Goal: Information Seeking & Learning: Learn about a topic

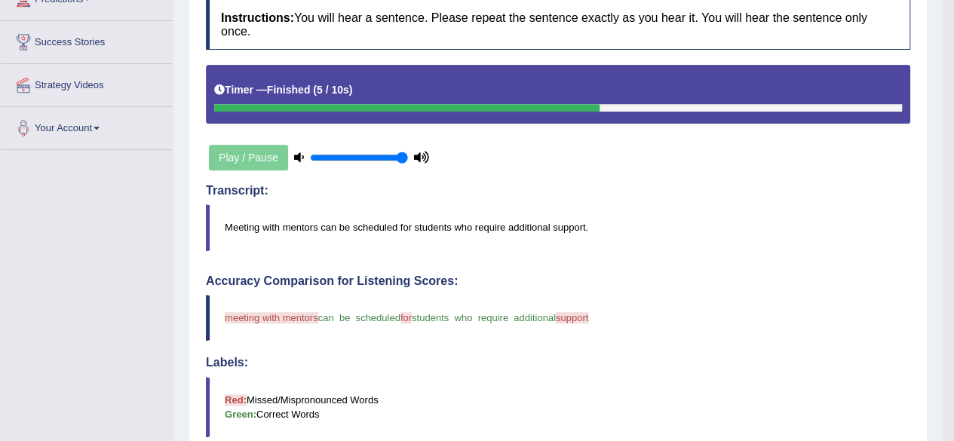
click at [700, 279] on h4 "Accuracy Comparison for Listening Scores:" at bounding box center [558, 282] width 705 height 14
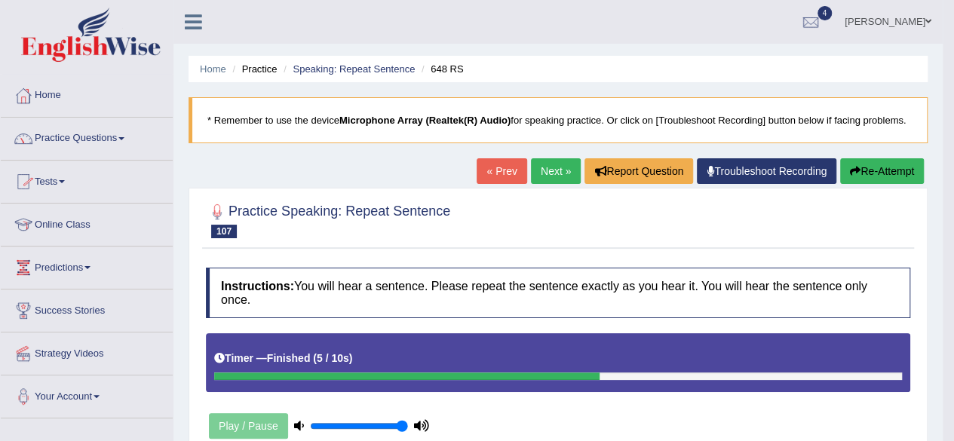
click at [551, 160] on link "Next »" at bounding box center [556, 171] width 50 height 26
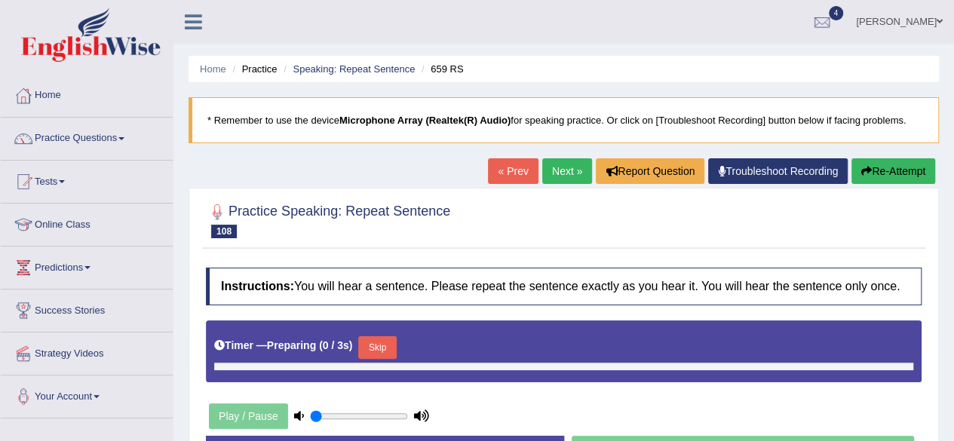
type input "1"
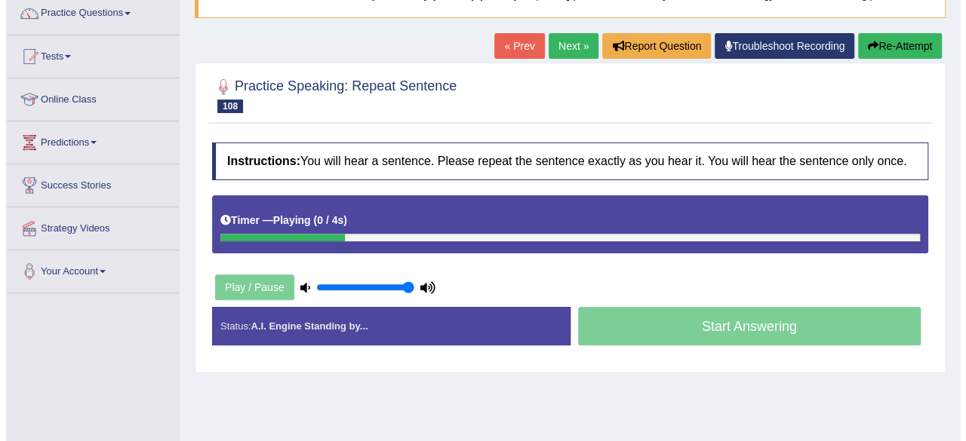
scroll to position [131, 0]
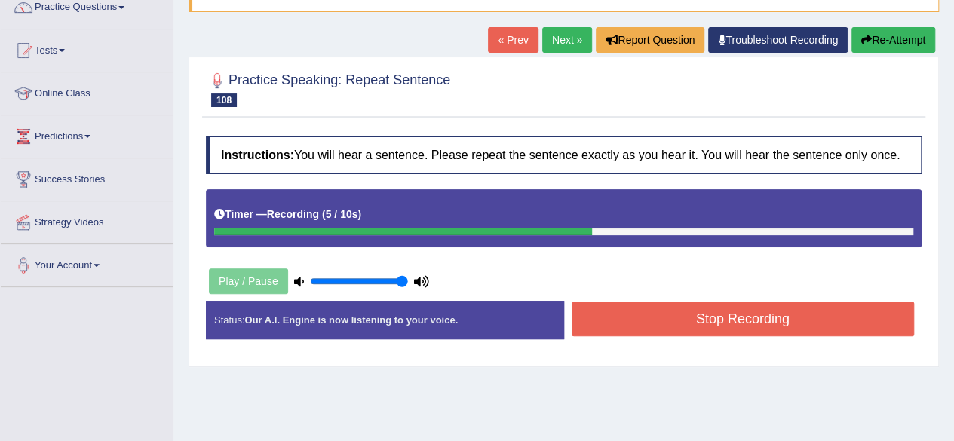
click at [695, 318] on button "Stop Recording" at bounding box center [743, 319] width 343 height 35
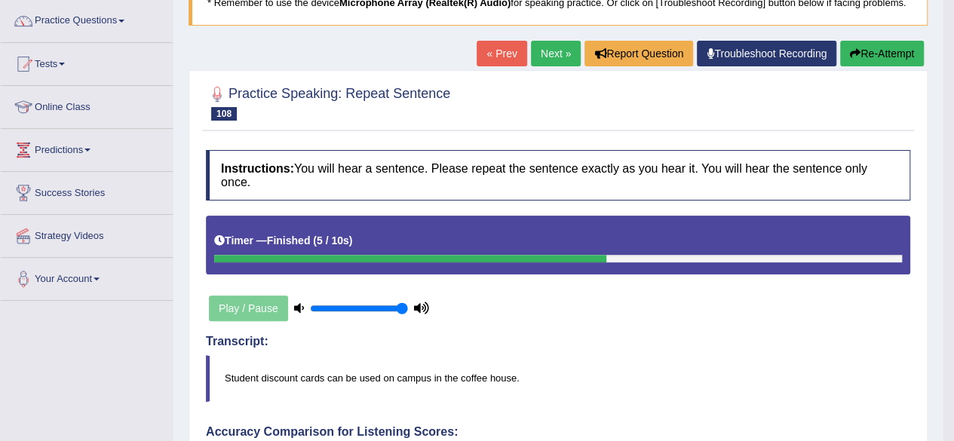
scroll to position [117, 0]
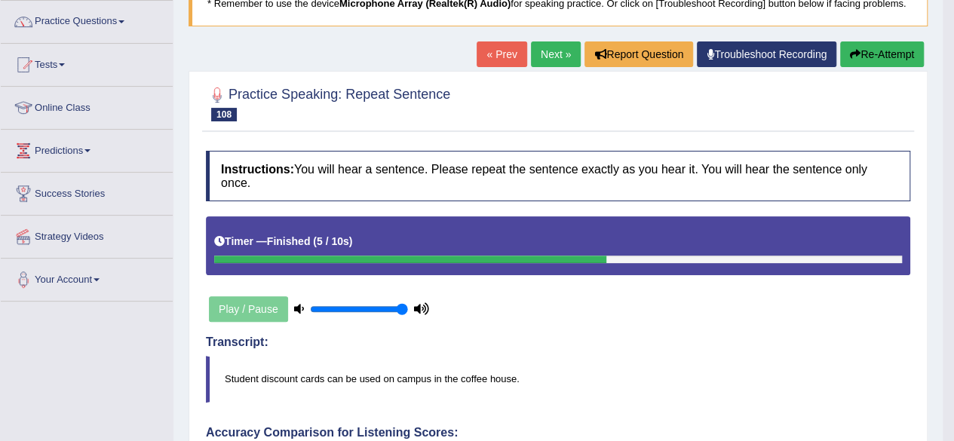
click at [855, 60] on button "Re-Attempt" at bounding box center [882, 54] width 84 height 26
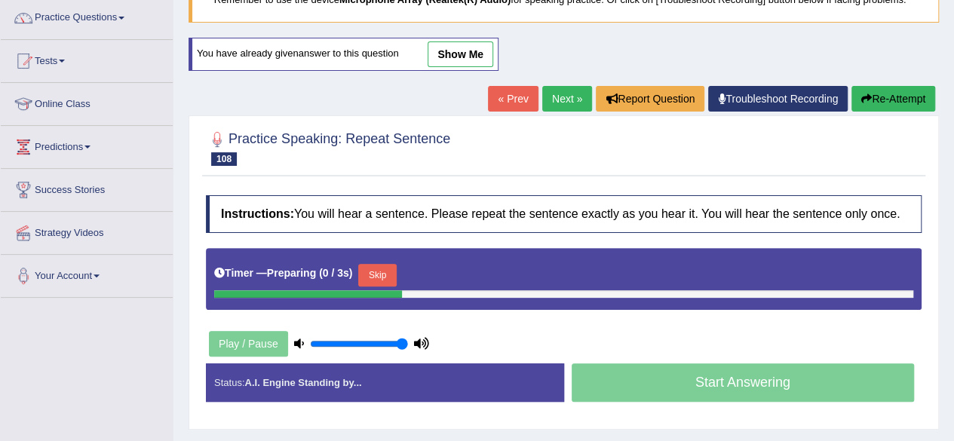
click at [388, 277] on button "Skip" at bounding box center [377, 275] width 38 height 23
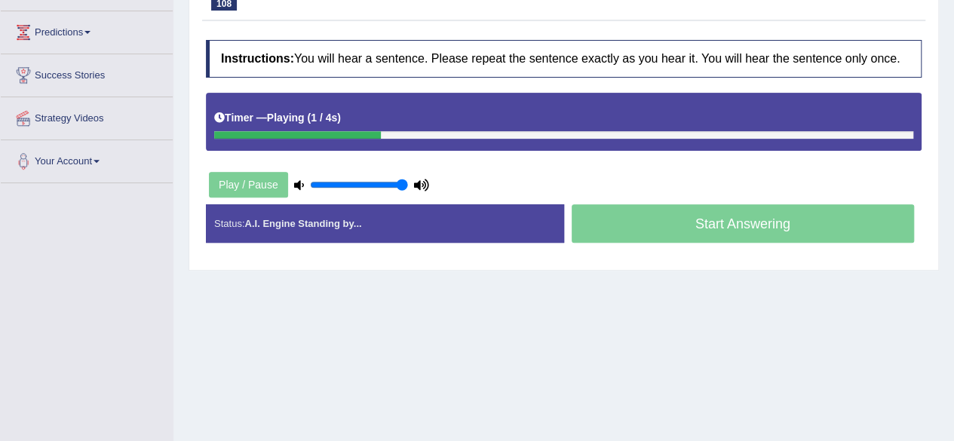
scroll to position [236, 0]
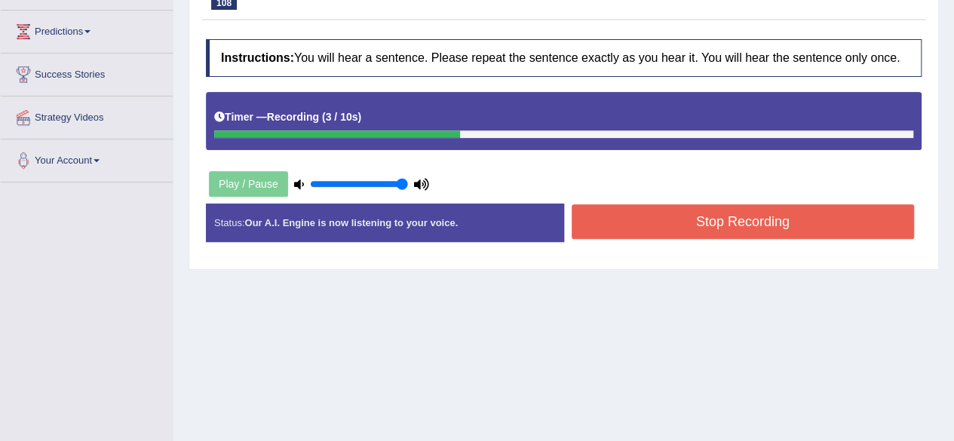
click at [691, 337] on div "Home Practice Speaking: Repeat Sentence 659 RS * Remember to use the device Mic…" at bounding box center [563, 141] width 781 height 754
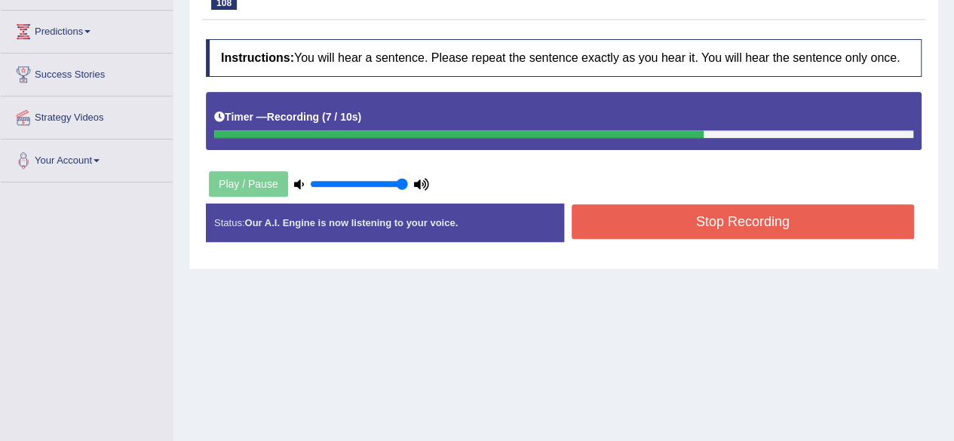
click at [726, 207] on button "Stop Recording" at bounding box center [743, 221] width 343 height 35
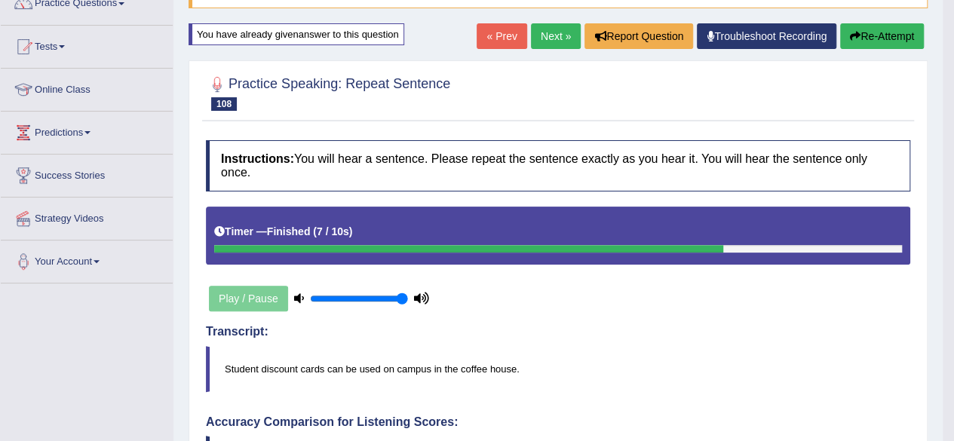
scroll to position [0, 0]
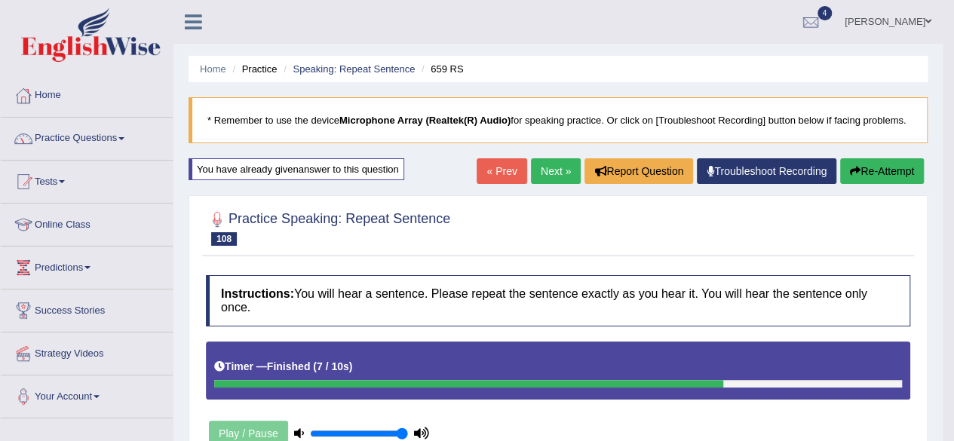
click at [541, 162] on link "Next »" at bounding box center [556, 171] width 50 height 26
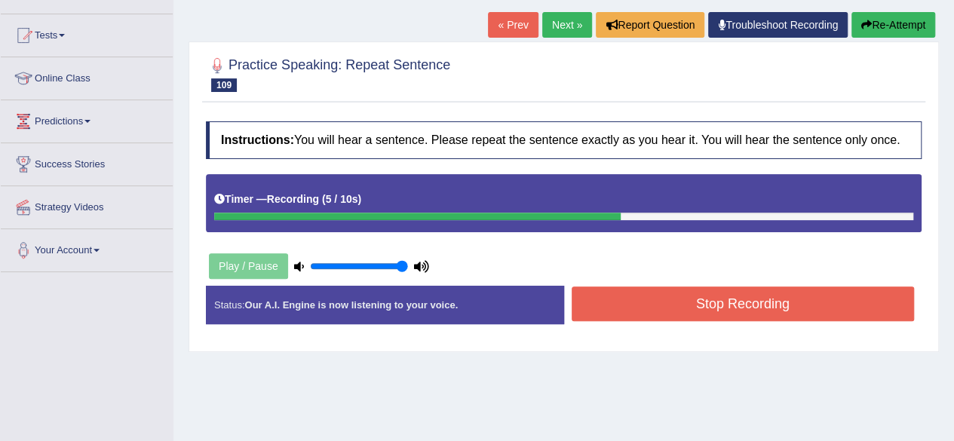
click at [668, 287] on button "Stop Recording" at bounding box center [743, 304] width 343 height 35
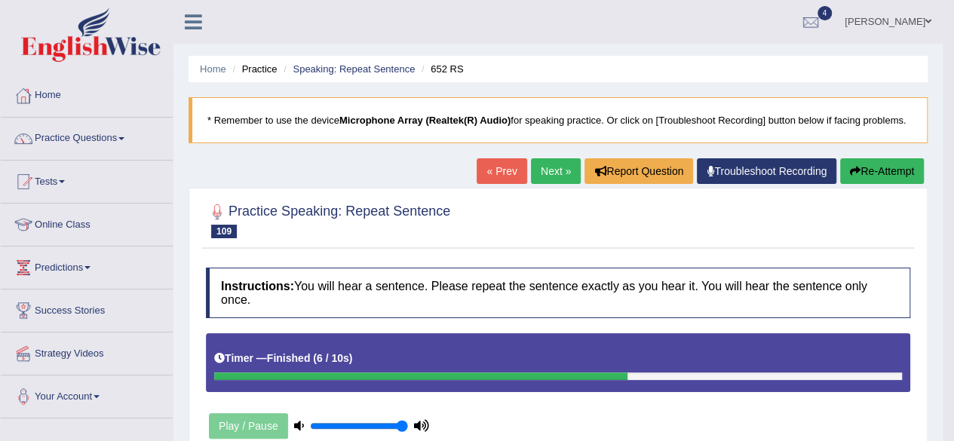
click at [543, 173] on link "Next »" at bounding box center [556, 171] width 50 height 26
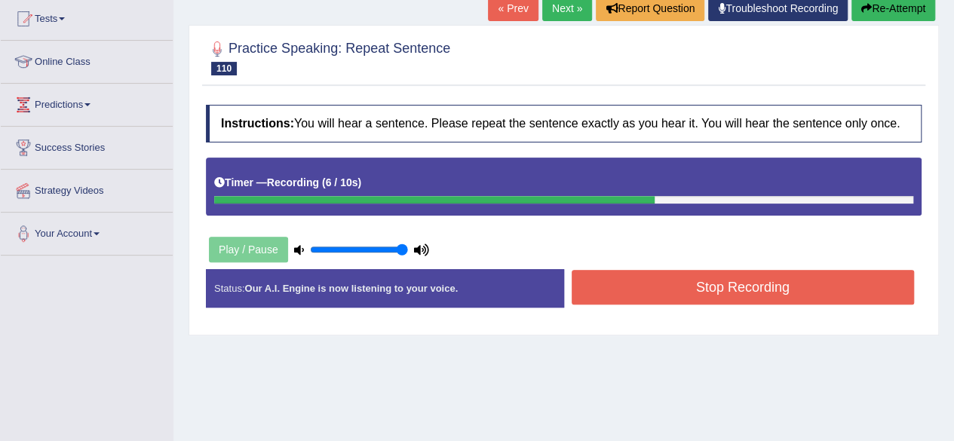
click at [689, 283] on button "Stop Recording" at bounding box center [743, 287] width 343 height 35
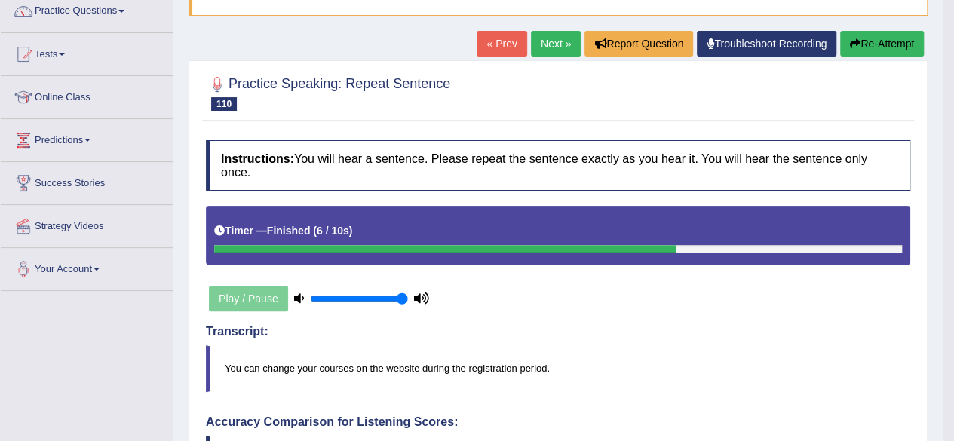
scroll to position [125, 0]
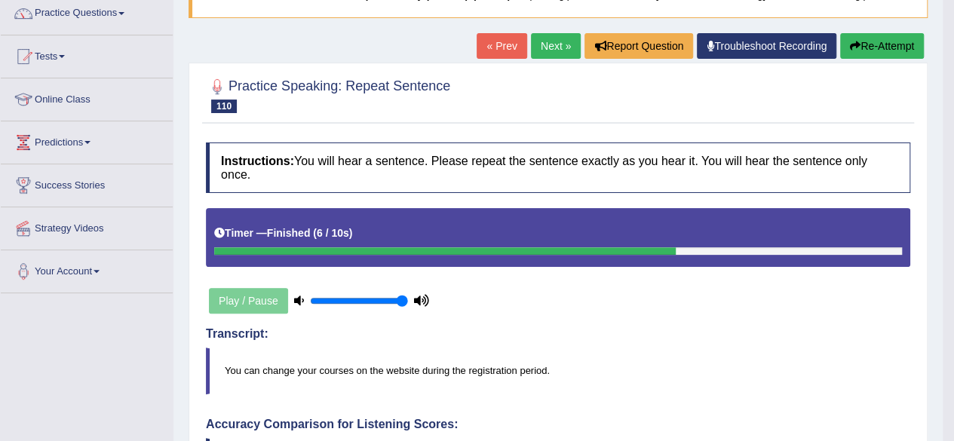
click at [877, 43] on button "Re-Attempt" at bounding box center [882, 46] width 84 height 26
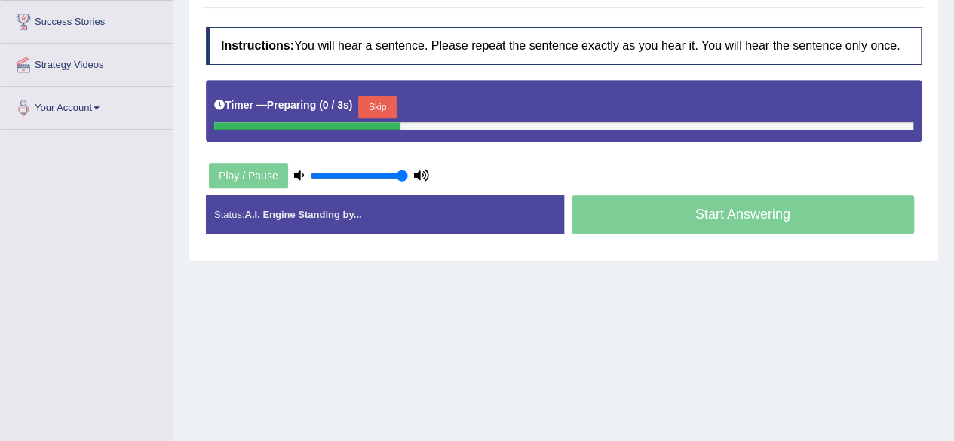
scroll to position [281, 0]
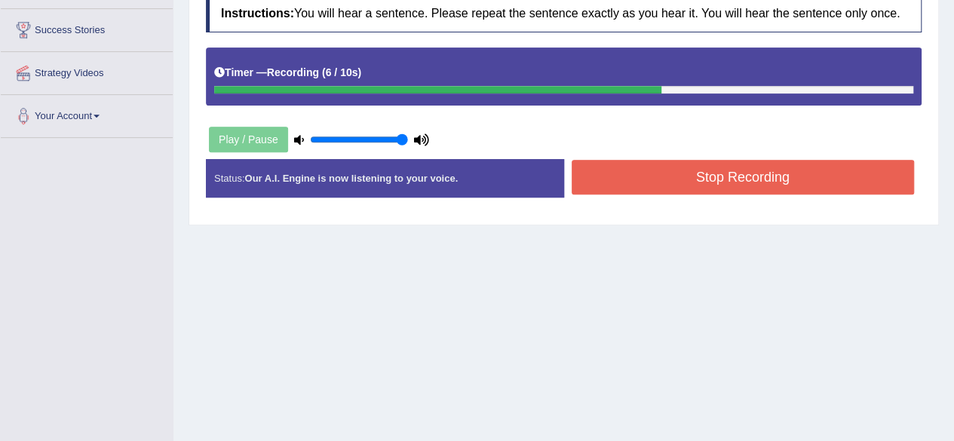
click at [653, 168] on button "Stop Recording" at bounding box center [743, 177] width 343 height 35
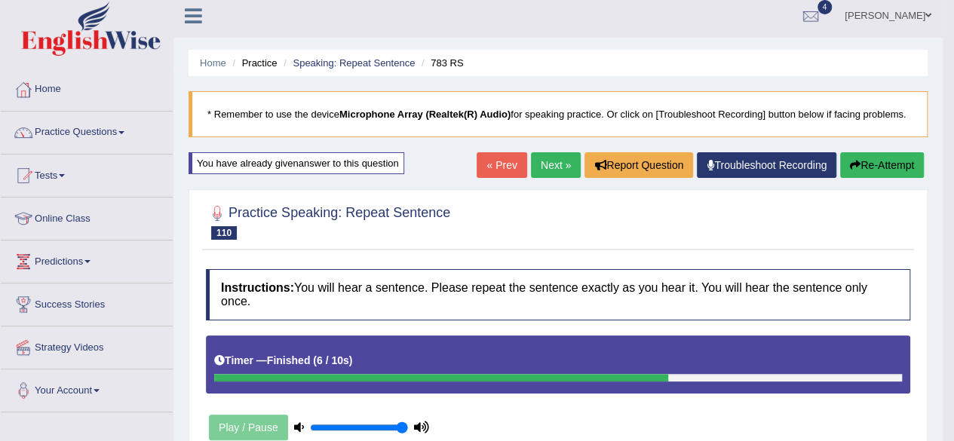
scroll to position [5, 0]
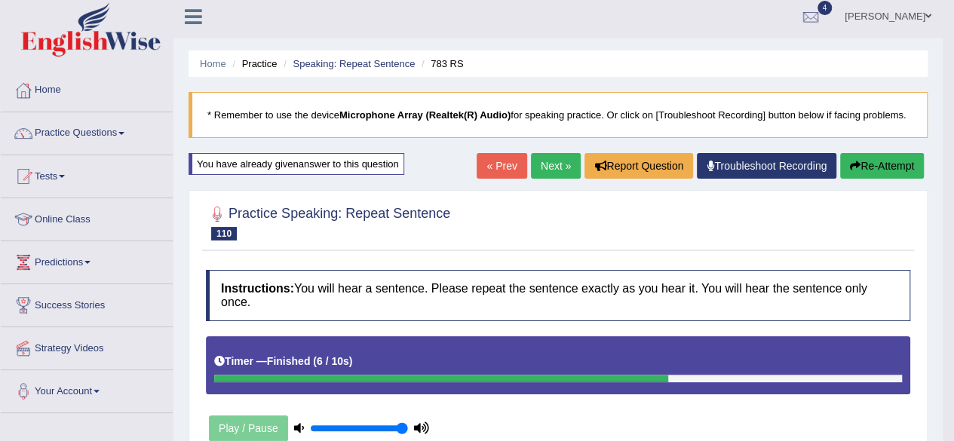
click at [872, 173] on button "Re-Attempt" at bounding box center [882, 166] width 84 height 26
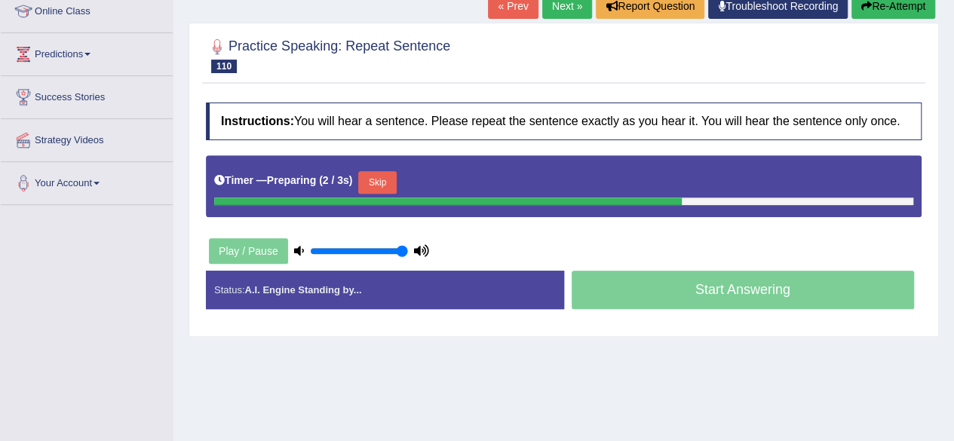
click at [385, 183] on button "Skip" at bounding box center [377, 182] width 38 height 23
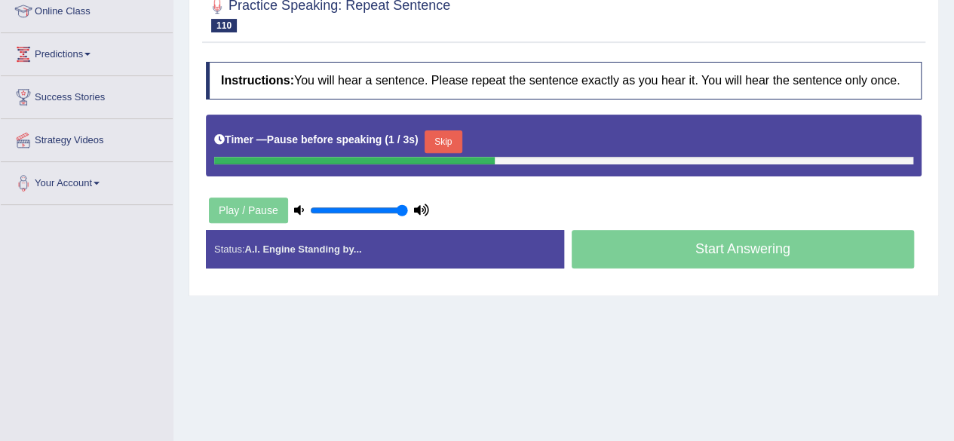
click at [453, 145] on button "Skip" at bounding box center [444, 141] width 38 height 23
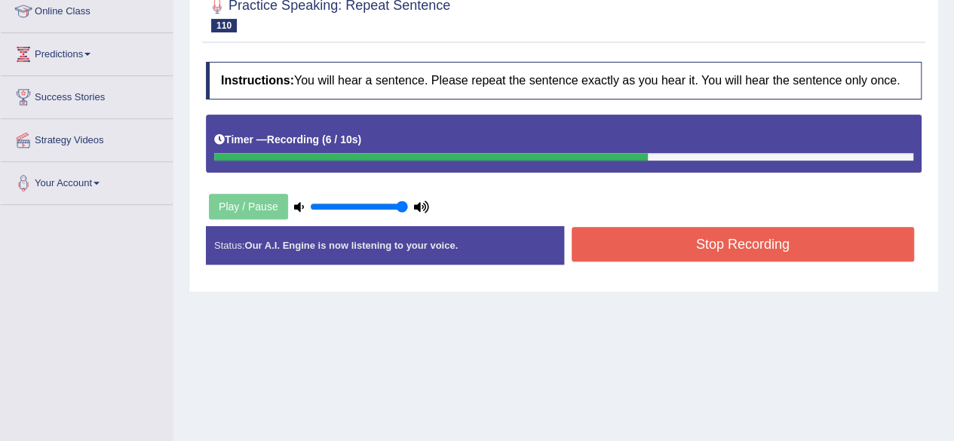
click at [668, 239] on button "Stop Recording" at bounding box center [743, 244] width 343 height 35
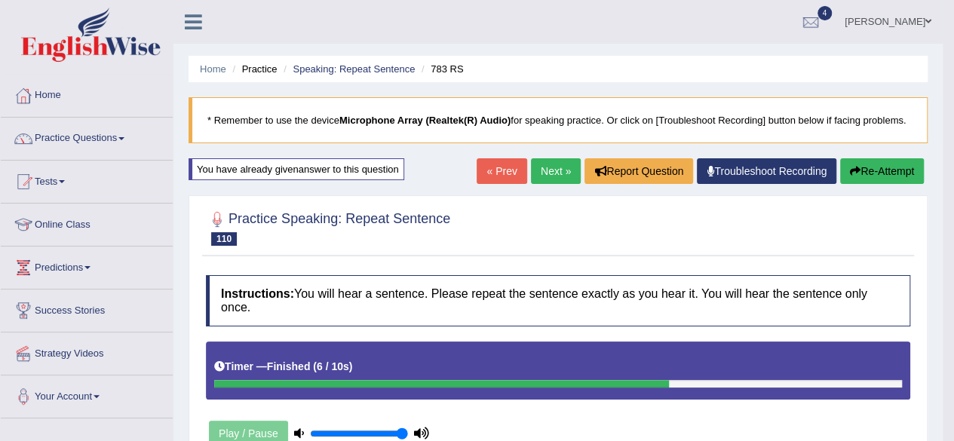
click at [754, 241] on div at bounding box center [558, 227] width 705 height 46
